Goal: Information Seeking & Learning: Learn about a topic

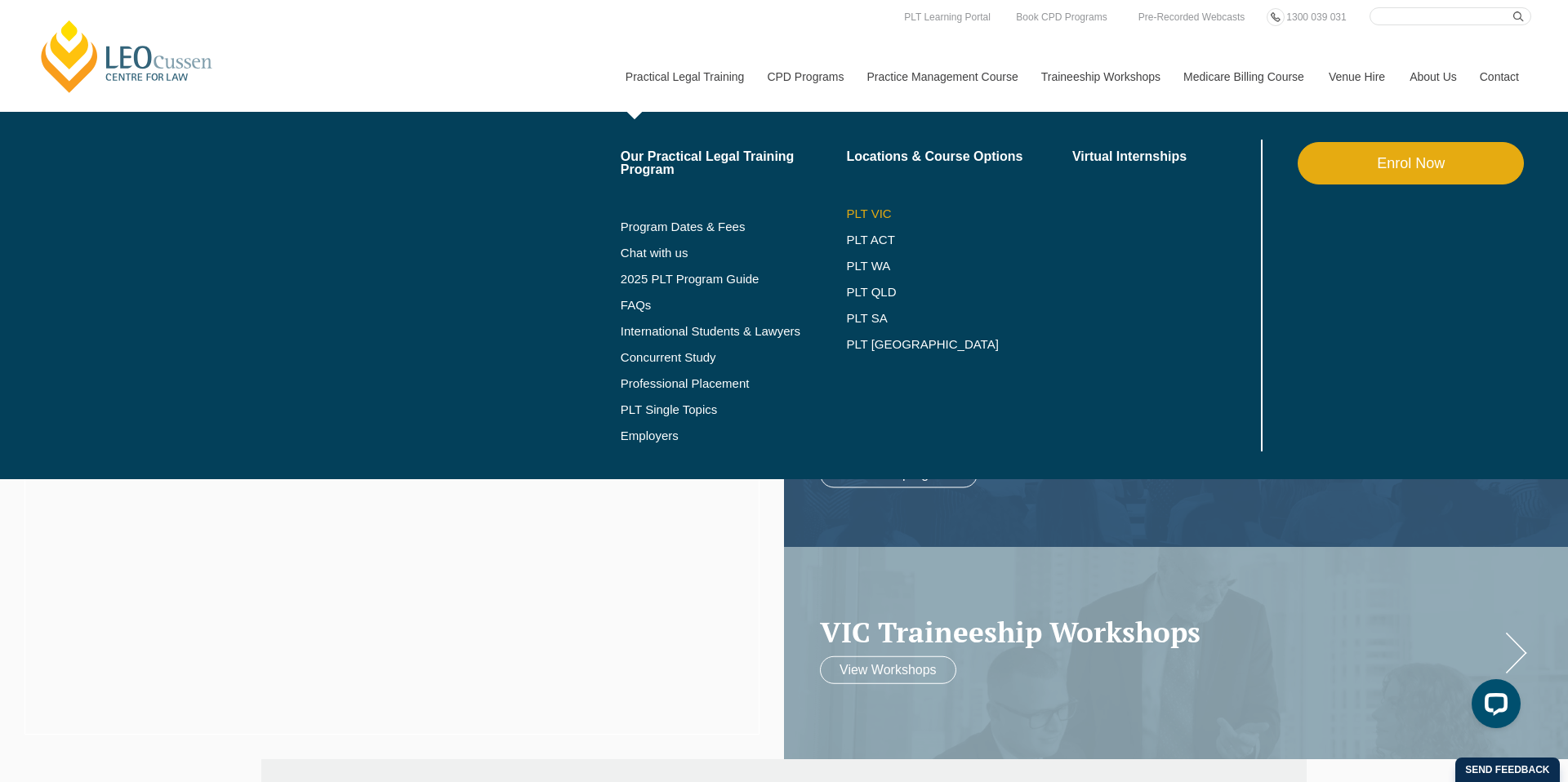
click at [846, 219] on link "PLT VIC" at bounding box center [959, 213] width 226 height 13
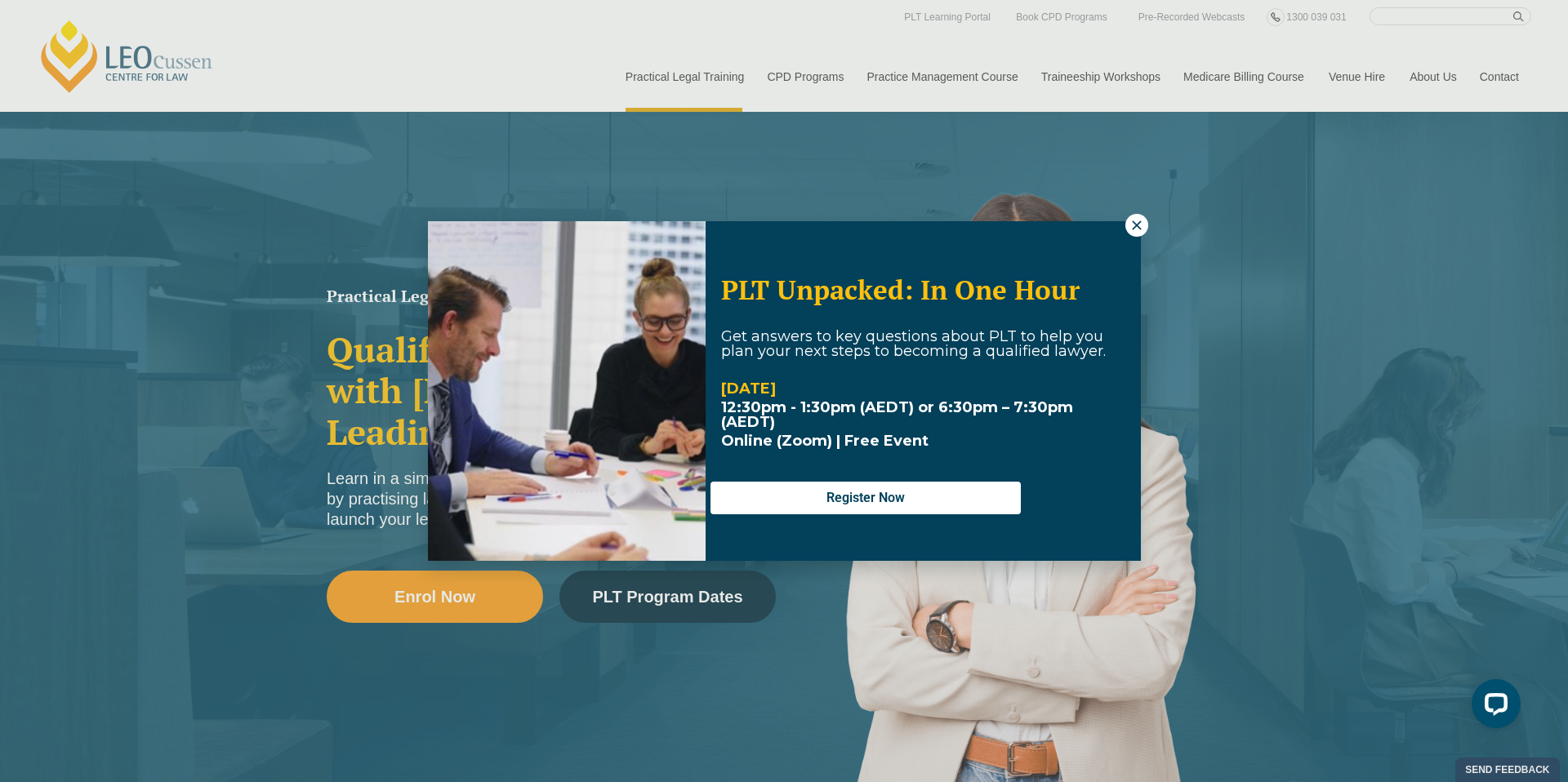
click at [1120, 231] on div "PLT Unpacked: In One Hour Get answers to key questions about PLT to help you pl…" at bounding box center [784, 391] width 713 height 340
click at [1135, 236] on button at bounding box center [1137, 225] width 23 height 23
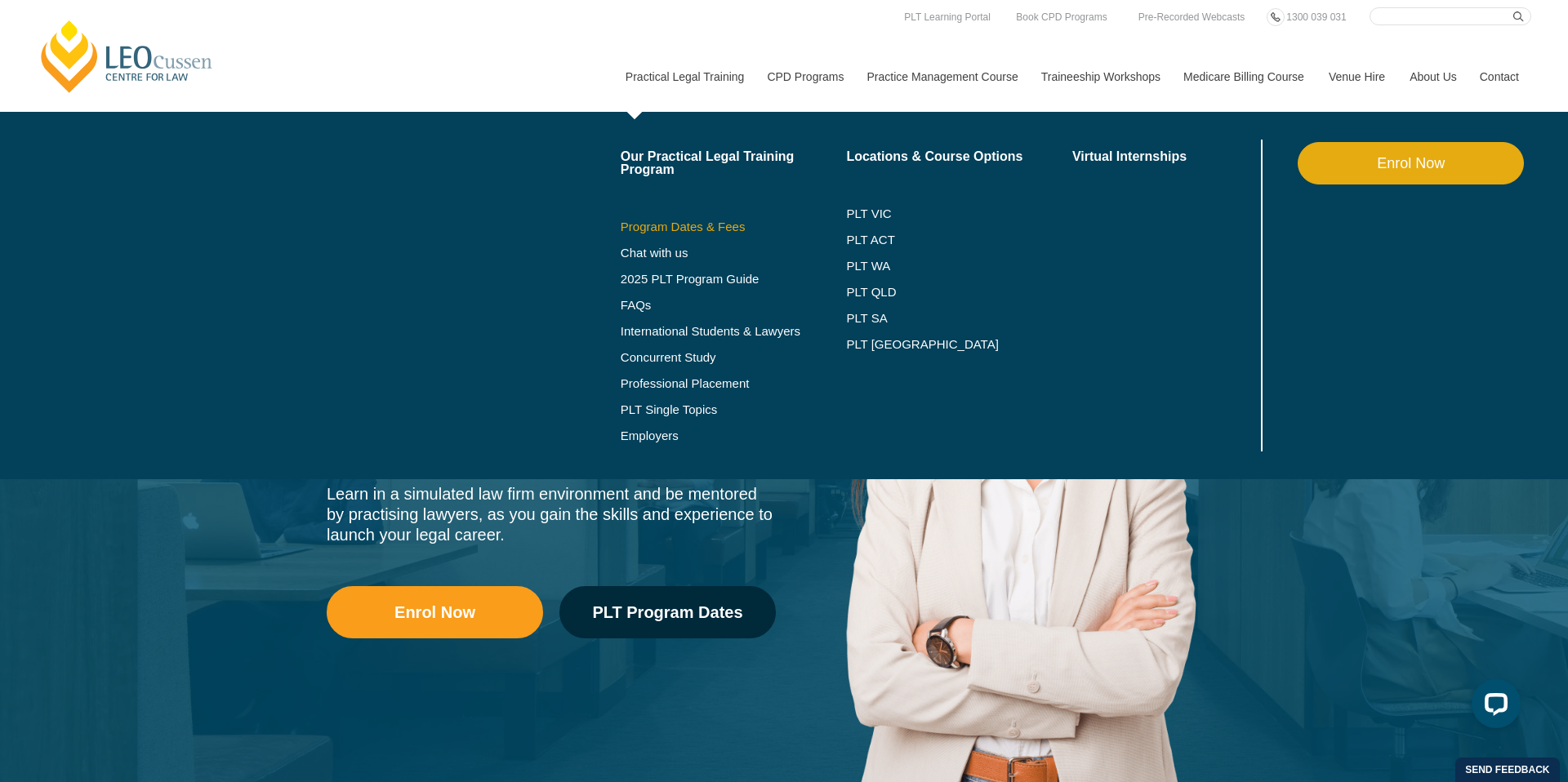
click at [680, 222] on link "Program Dates & Fees" at bounding box center [733, 226] width 226 height 13
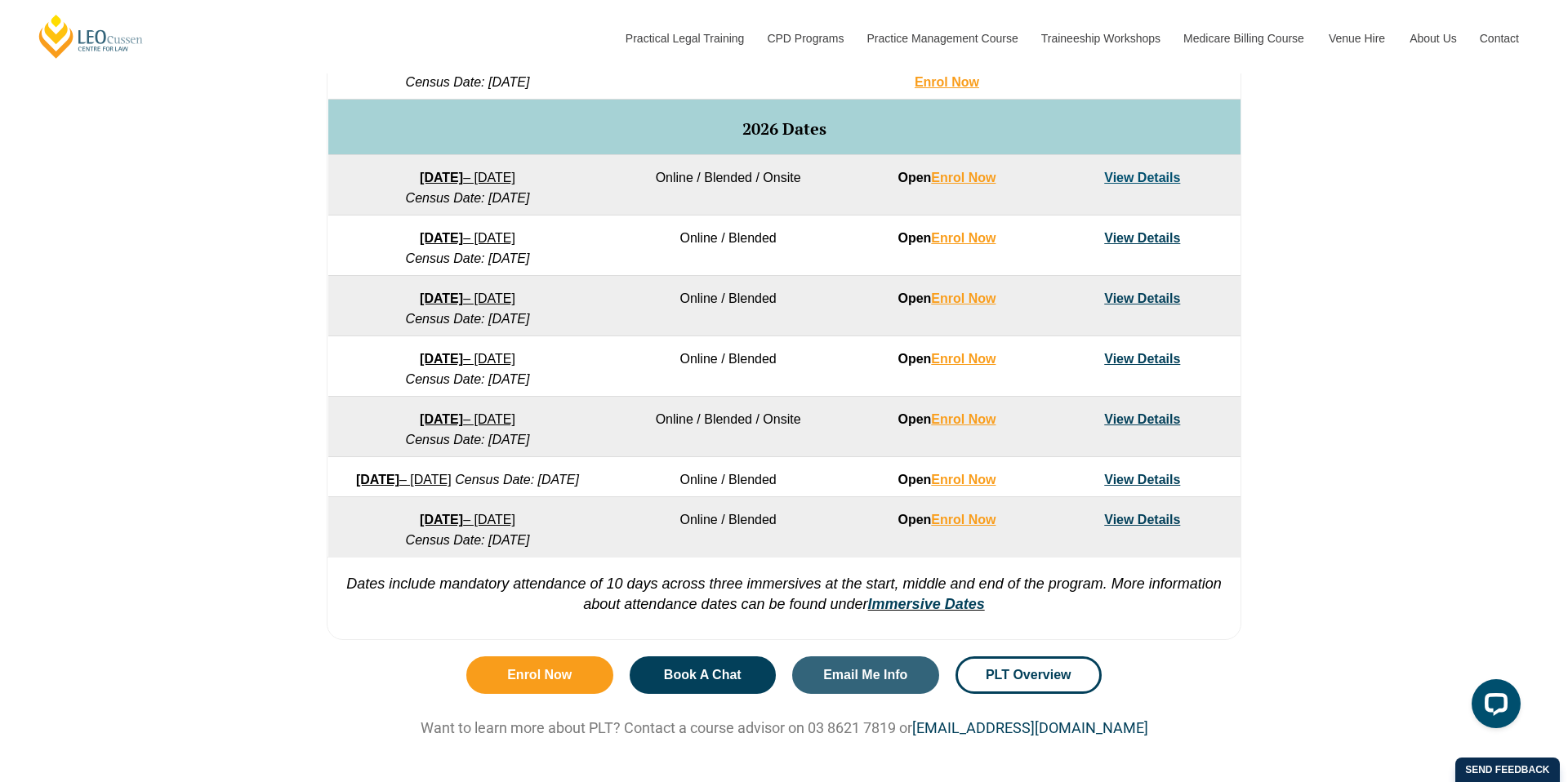
scroll to position [999, 0]
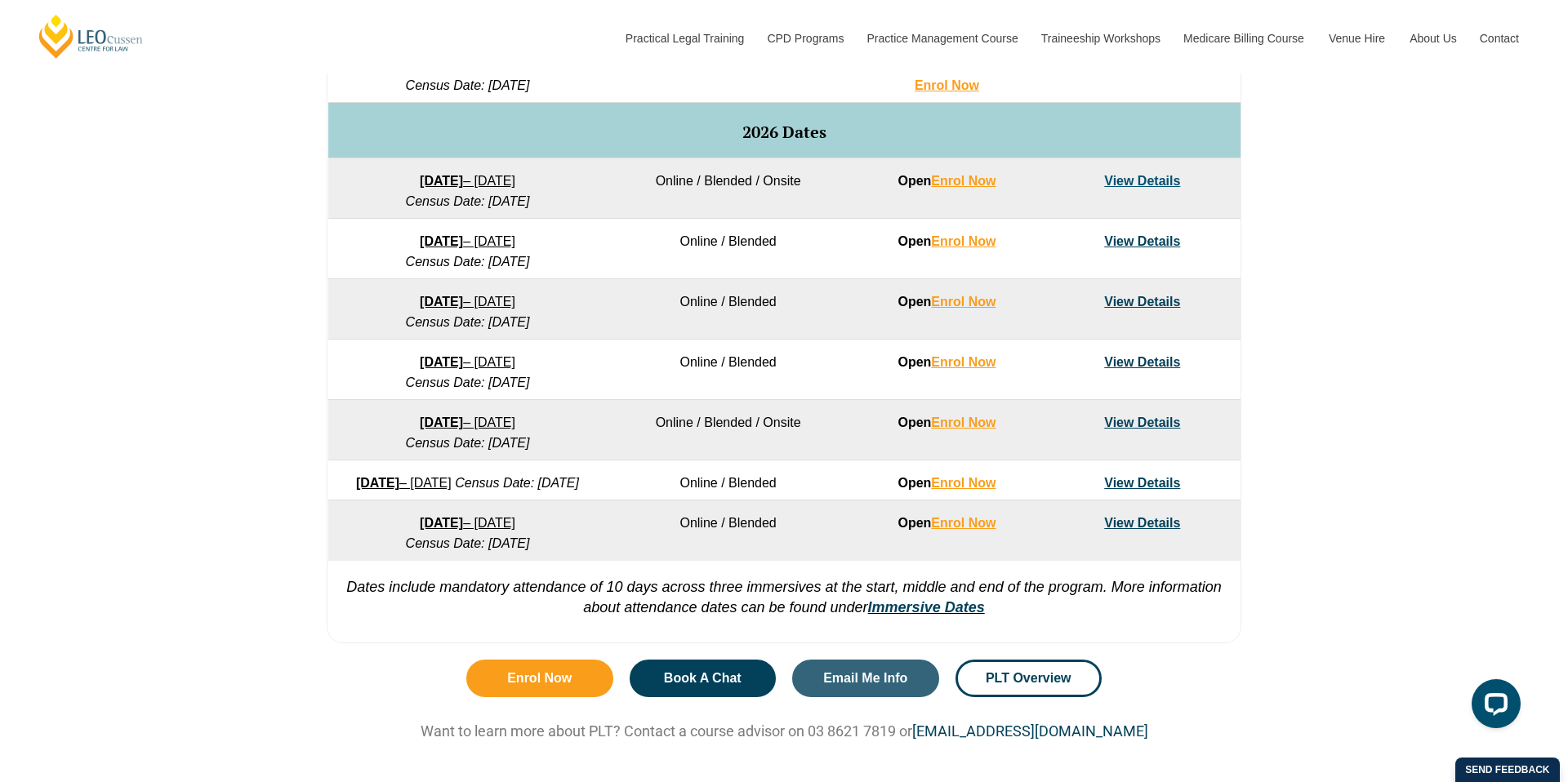
click at [1146, 299] on link "View Details" at bounding box center [1142, 302] width 76 height 14
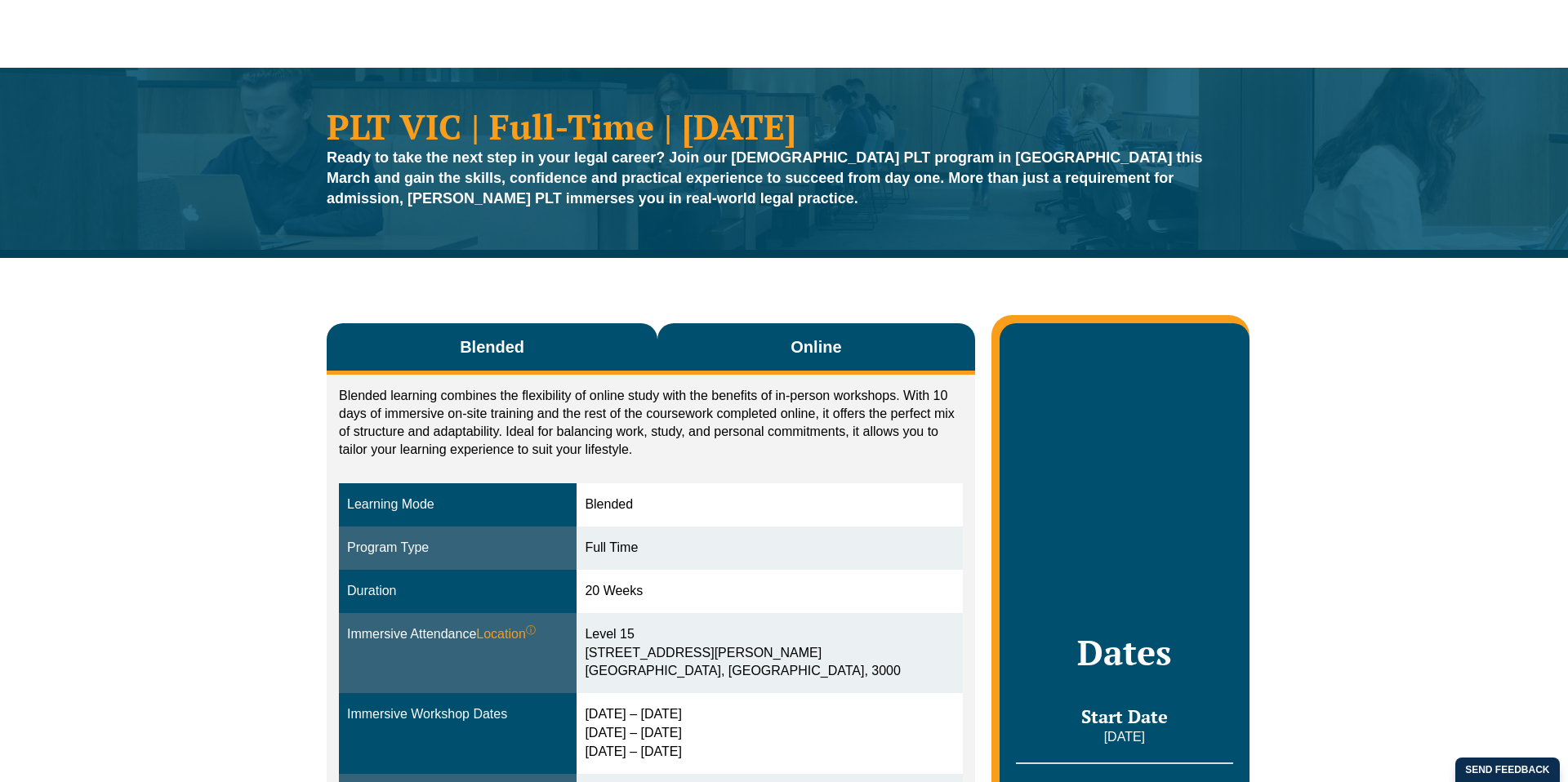
click at [808, 342] on span "Online" at bounding box center [816, 347] width 51 height 23
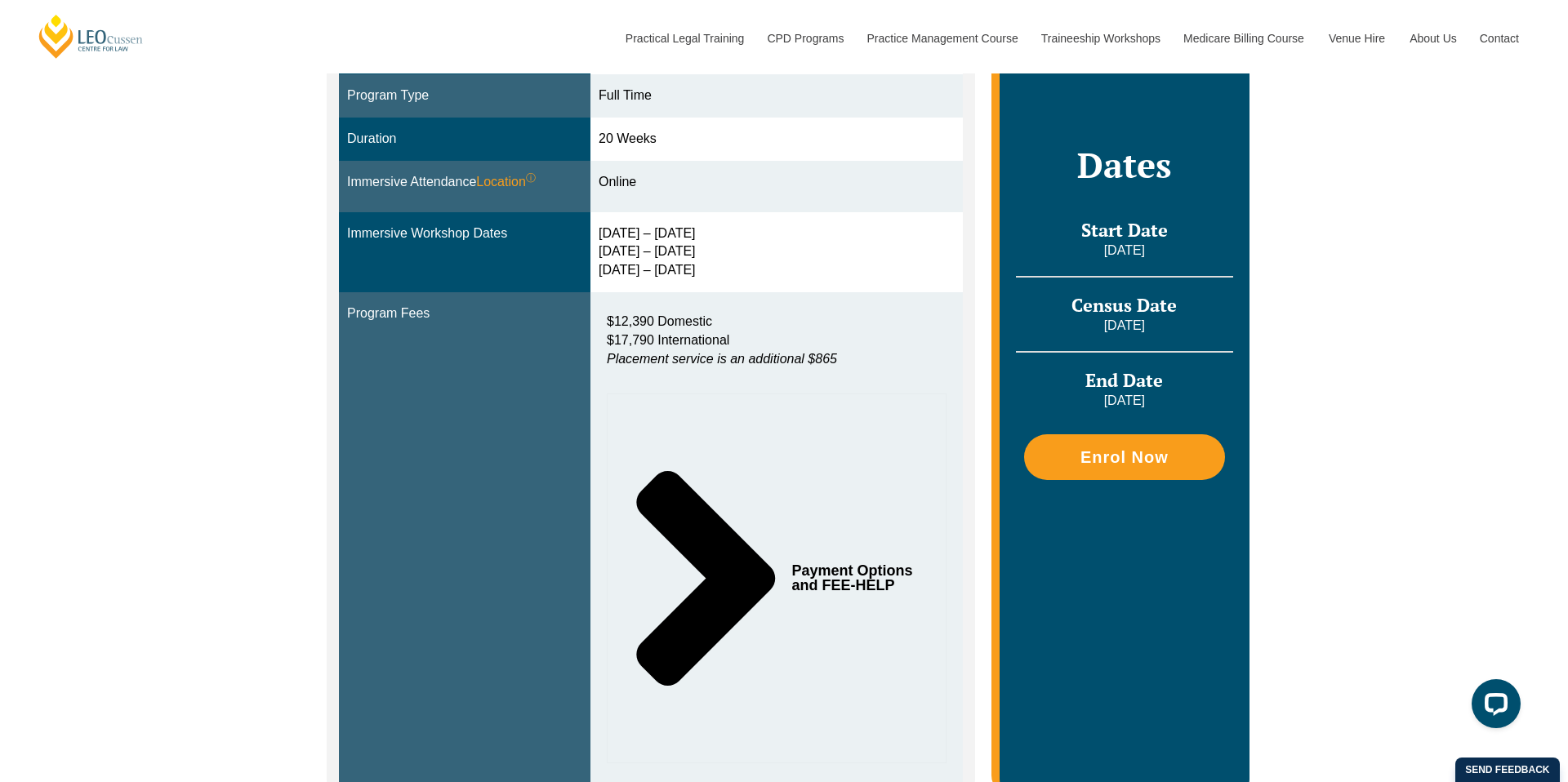
scroll to position [514, 0]
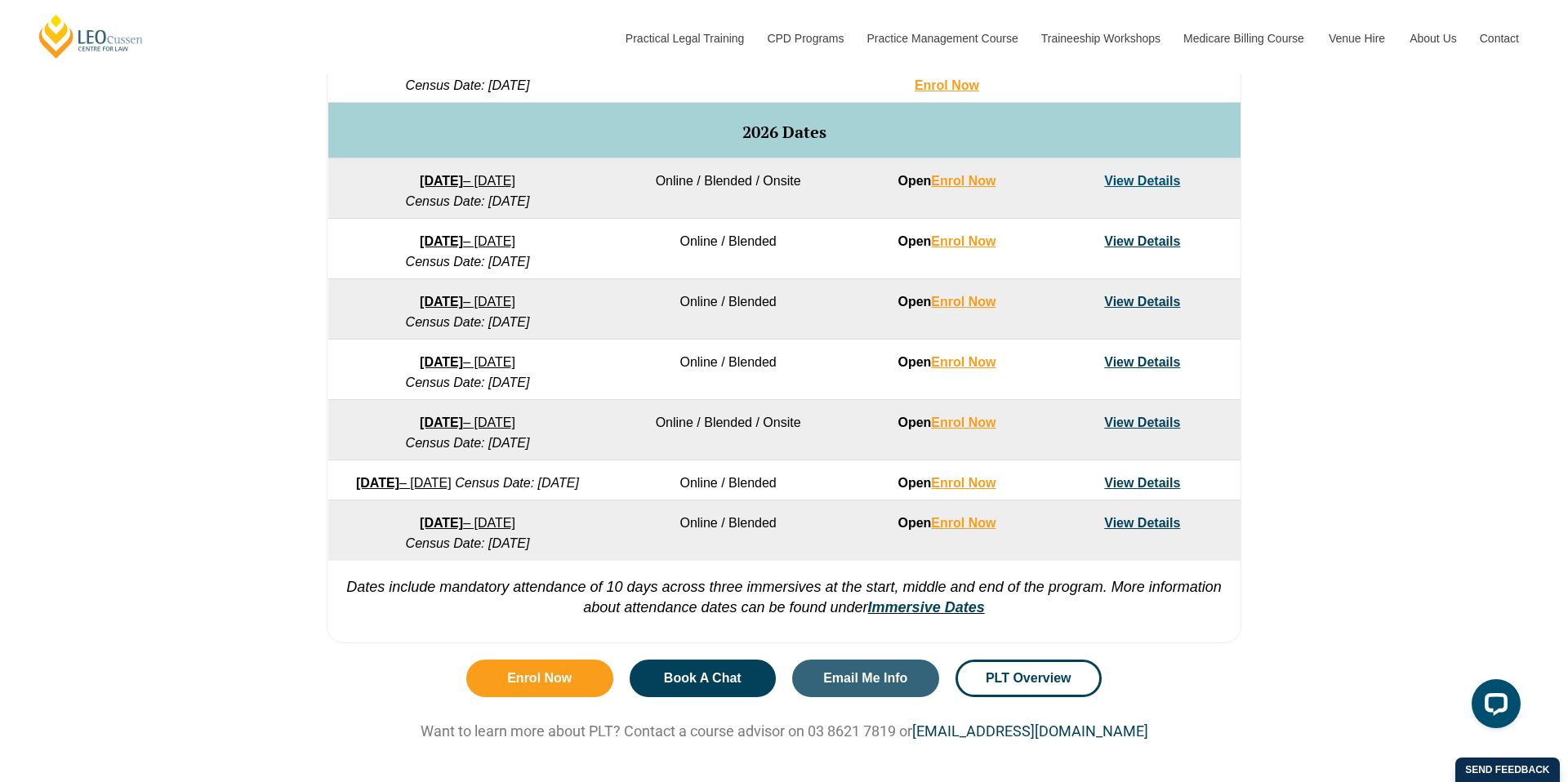
click at [515, 238] on link "16 February 2026 – 3 July 2026" at bounding box center [467, 241] width 96 height 14
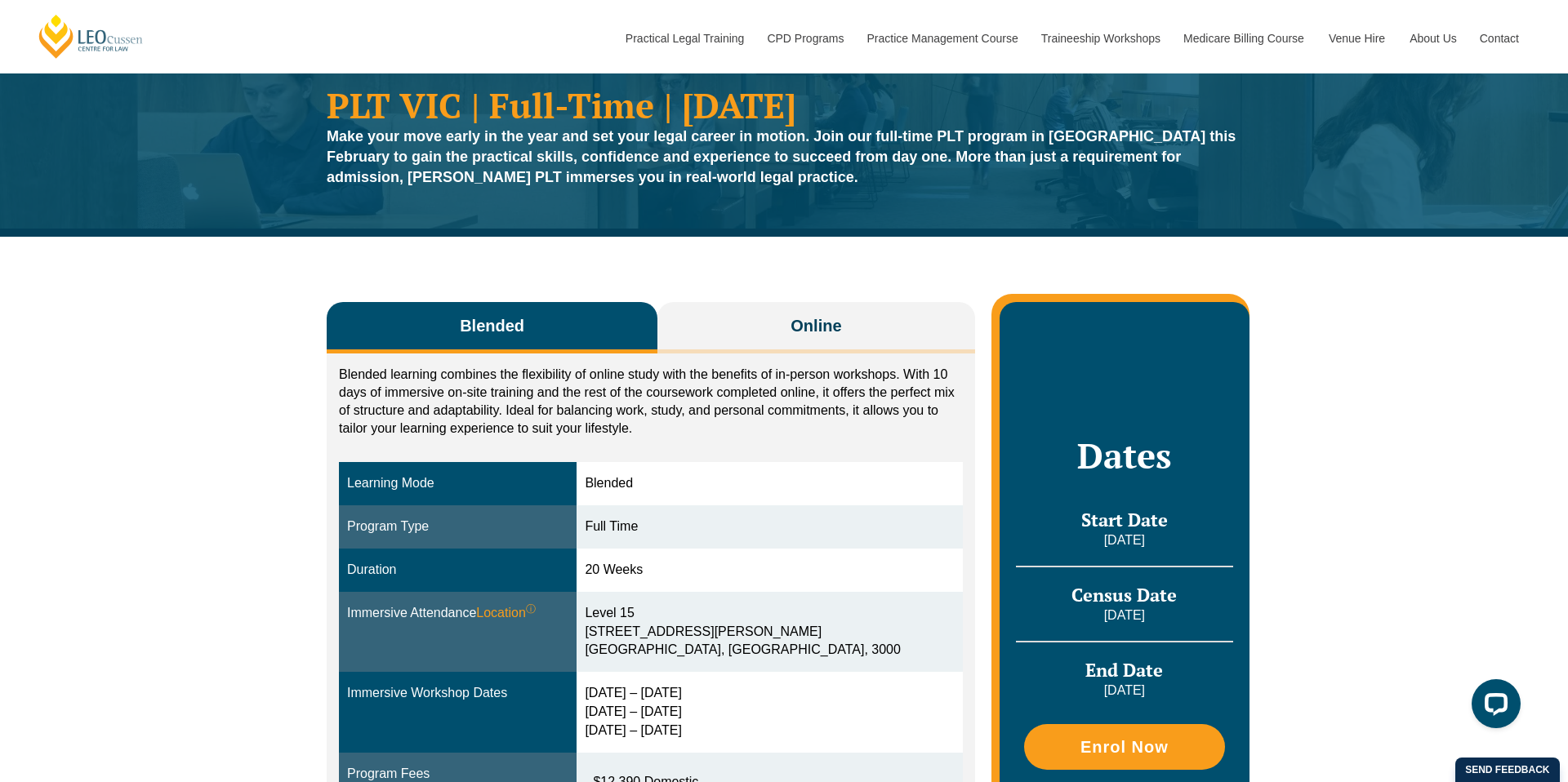
scroll to position [59, 0]
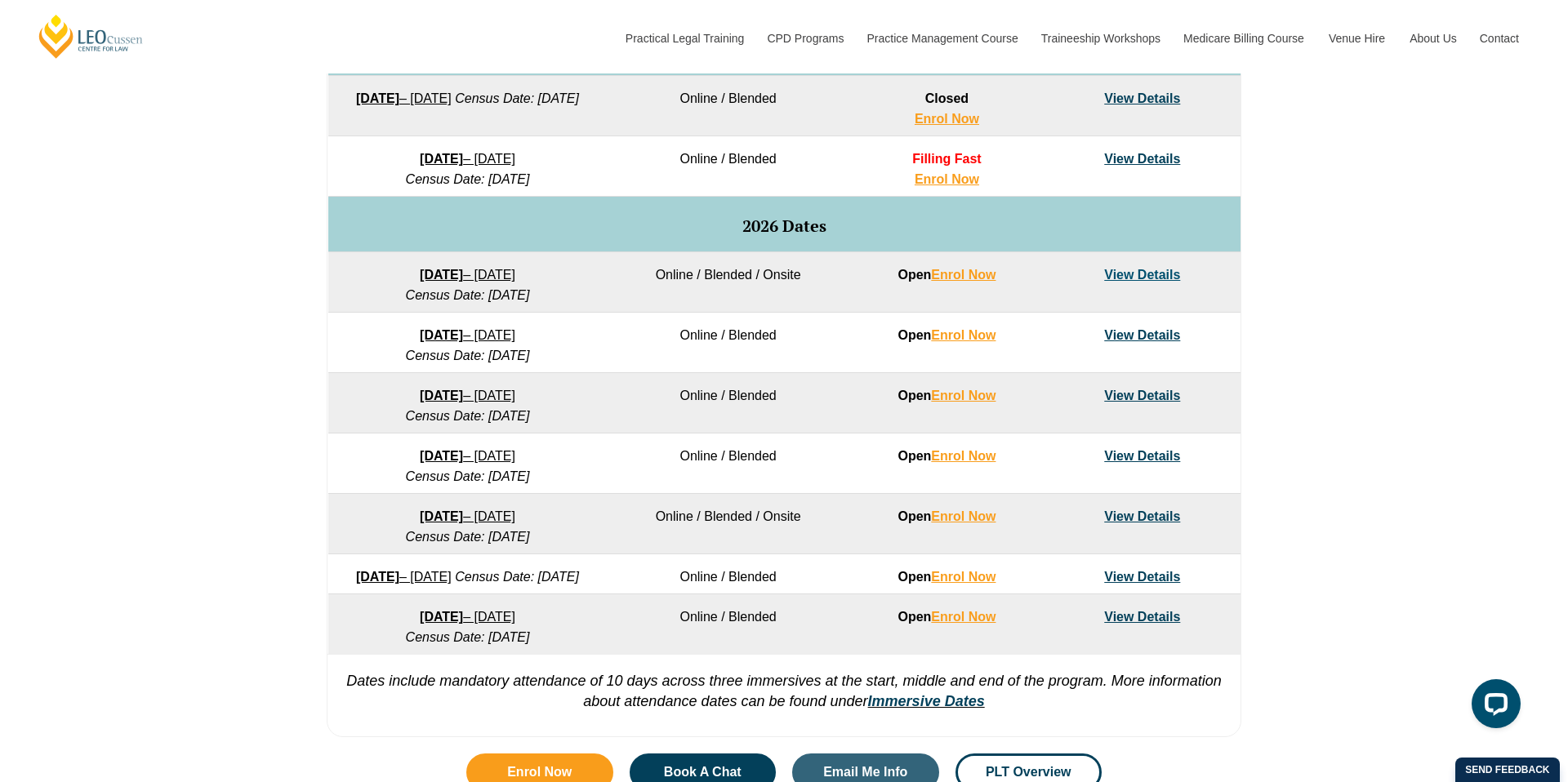
scroll to position [1025, 0]
